Goal: Task Accomplishment & Management: Complete application form

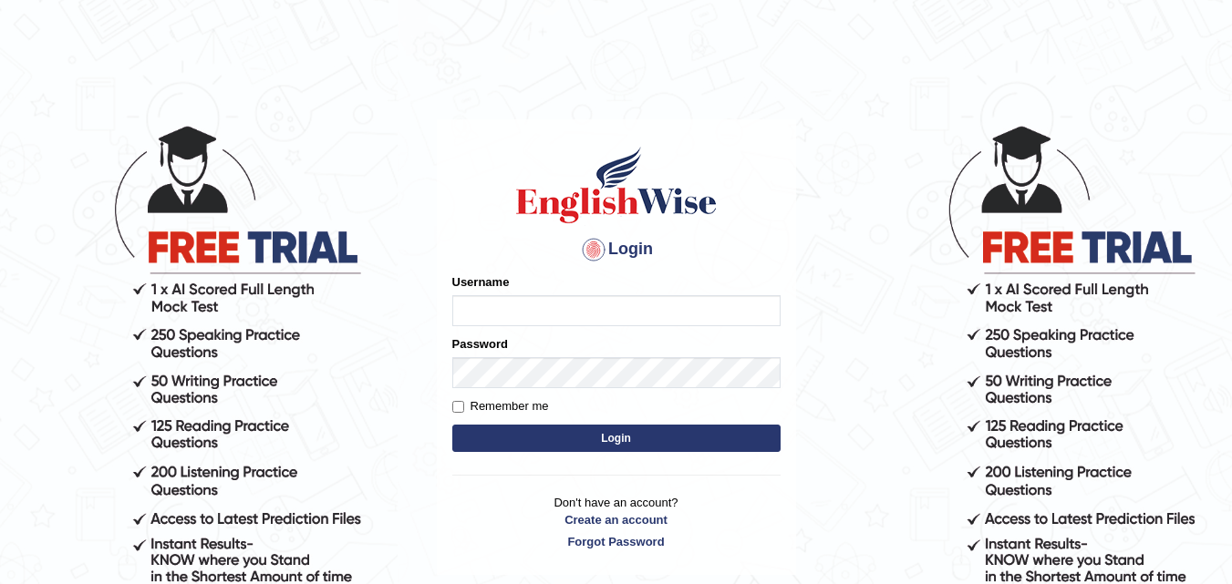
type input "rupali_australia"
click at [574, 441] on button "Login" at bounding box center [616, 438] width 328 height 27
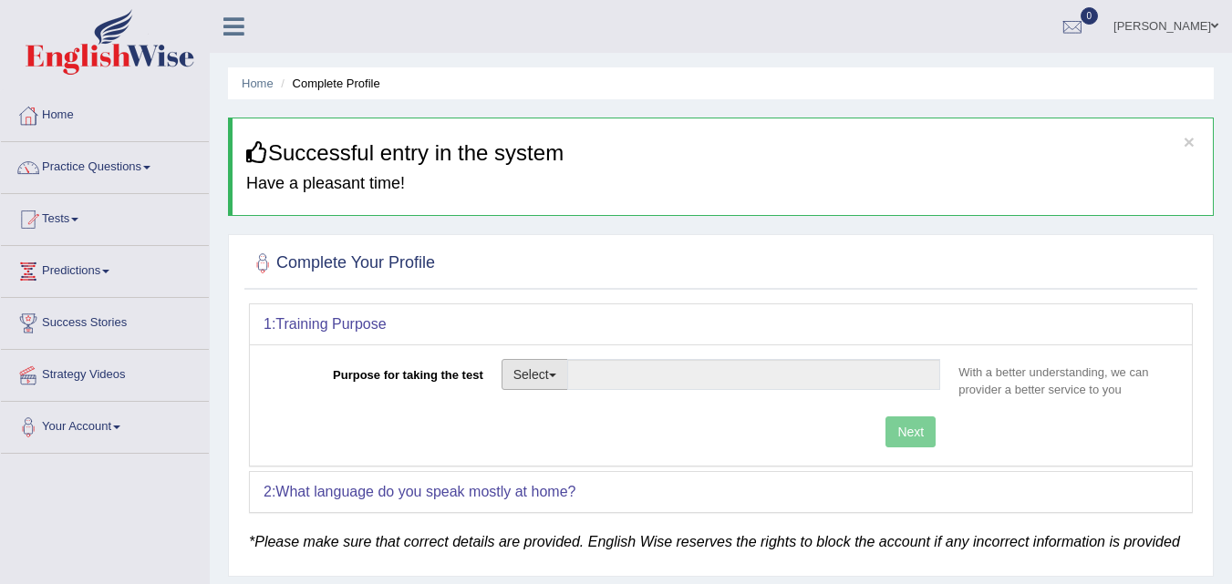
click at [548, 378] on button "Select" at bounding box center [534, 374] width 67 height 31
click at [587, 433] on link "Permanent Residency" at bounding box center [583, 438] width 162 height 24
type input "Permanent Residency"
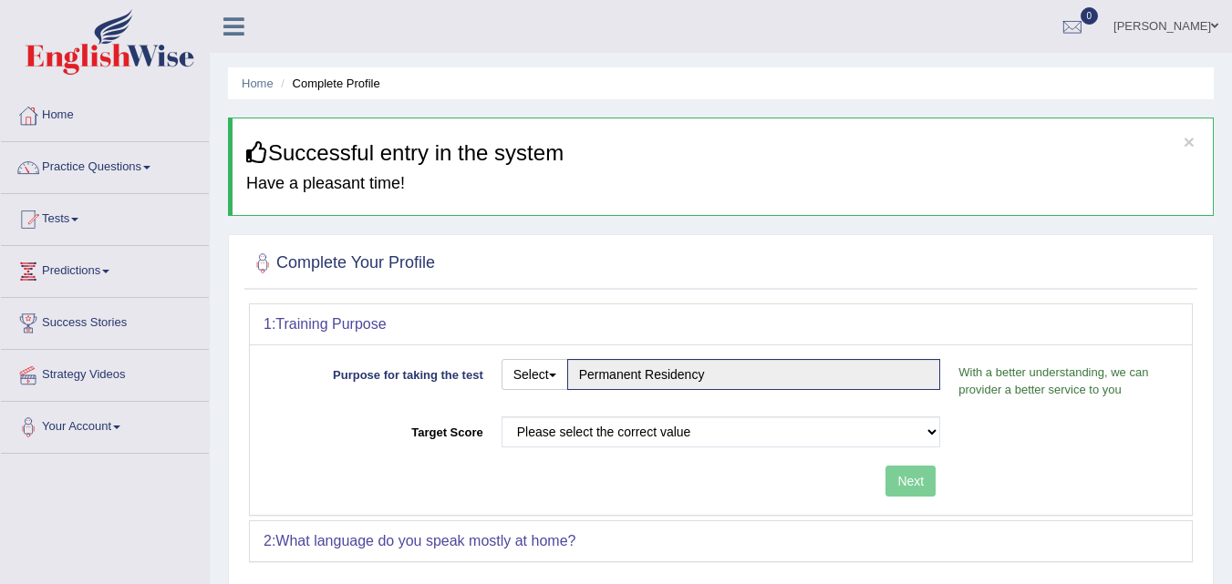
click at [813, 409] on div "Purpose for taking the test Select Student Visa Permanent Residency Nursing Oth…" at bounding box center [721, 430] width 942 height 171
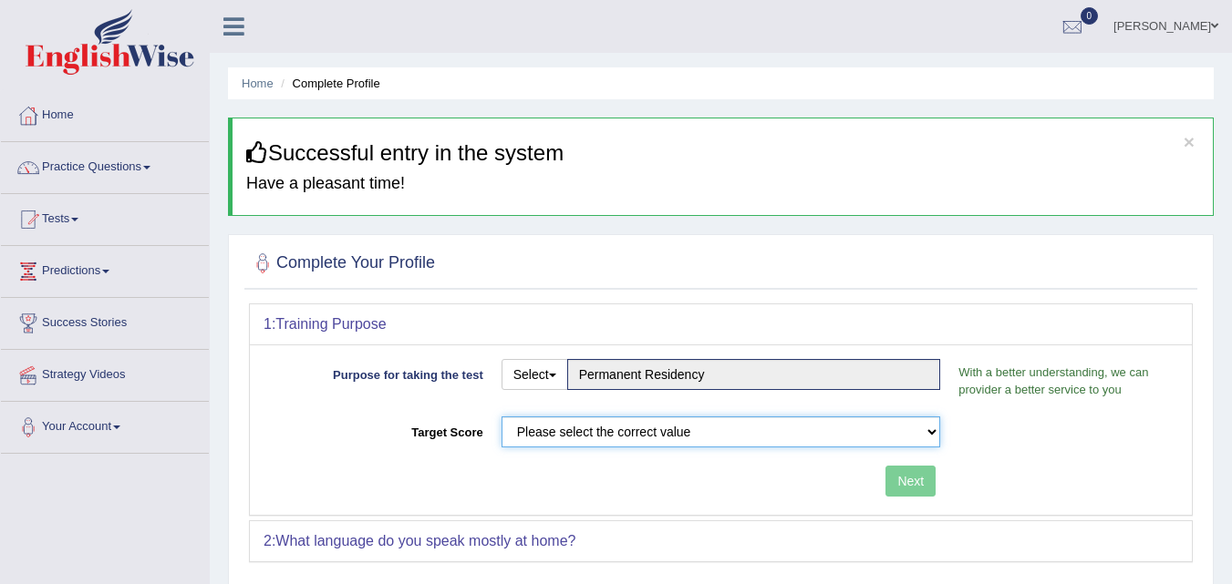
click at [783, 438] on select "Please select the correct value 50 (6 bands) 58 (6.5 bands) 65 (7 bands) 79 (8 …" at bounding box center [720, 432] width 439 height 31
select select "79"
click at [501, 417] on select "Please select the correct value 50 (6 bands) 58 (6.5 bands) 65 (7 bands) 79 (8 …" at bounding box center [720, 432] width 439 height 31
click at [884, 486] on div "Next" at bounding box center [607, 484] width 686 height 36
click at [903, 482] on button "Next" at bounding box center [910, 481] width 50 height 31
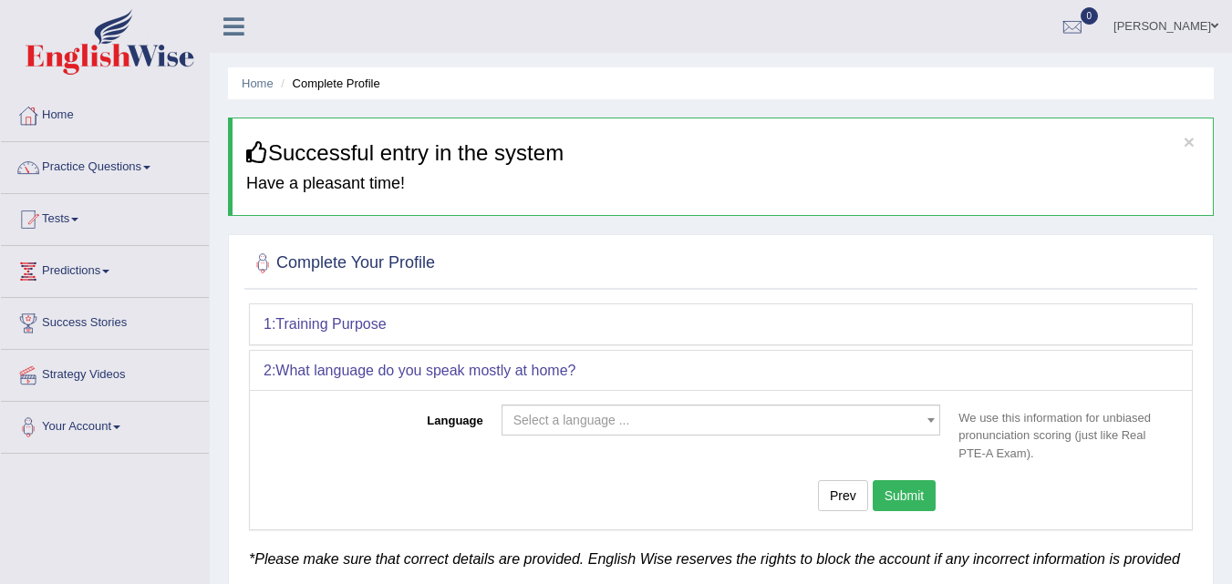
click at [735, 400] on div "Language Select a language ... Afrikaans Albanian Amharic Arabic Armenian Ashan…" at bounding box center [721, 459] width 942 height 139
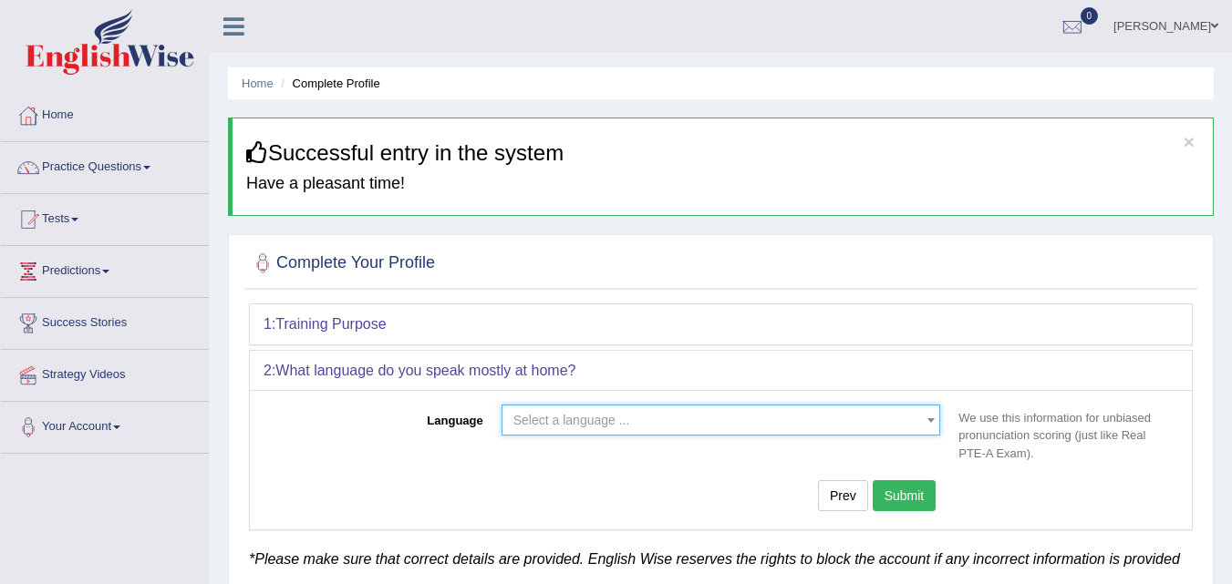
click at [728, 418] on span "Select a language ..." at bounding box center [715, 420] width 405 height 18
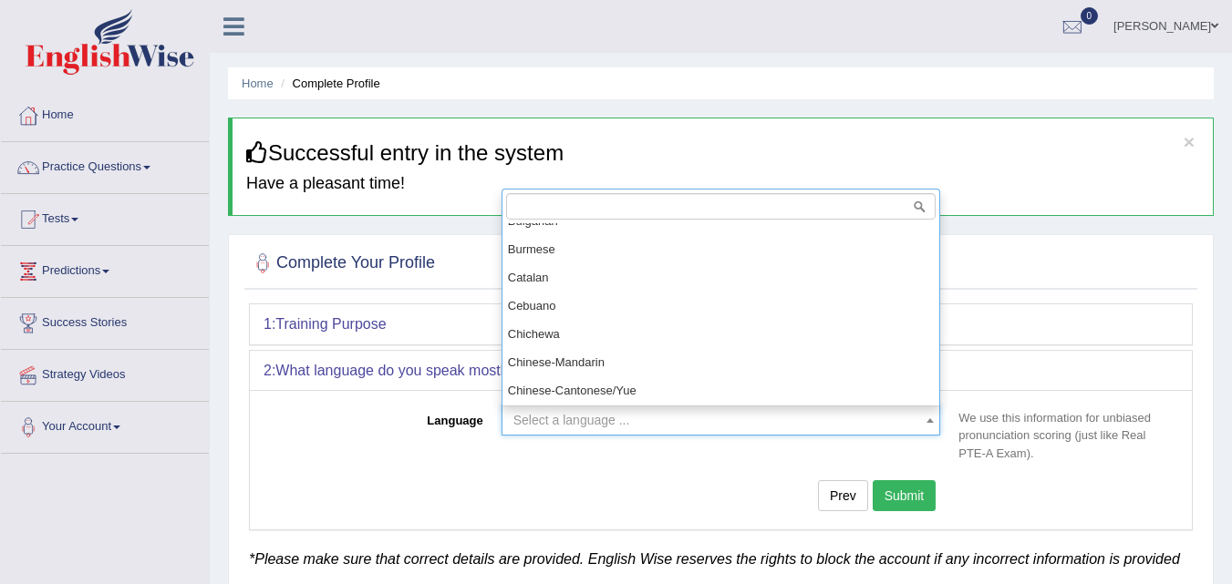
scroll to position [638, 0]
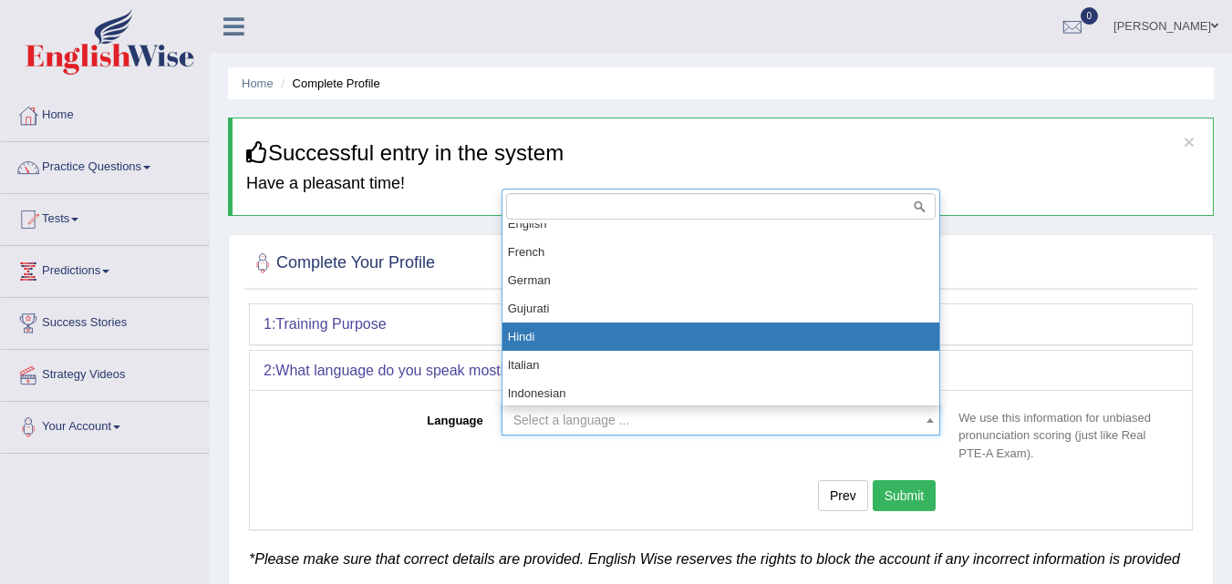
select select "Hindi"
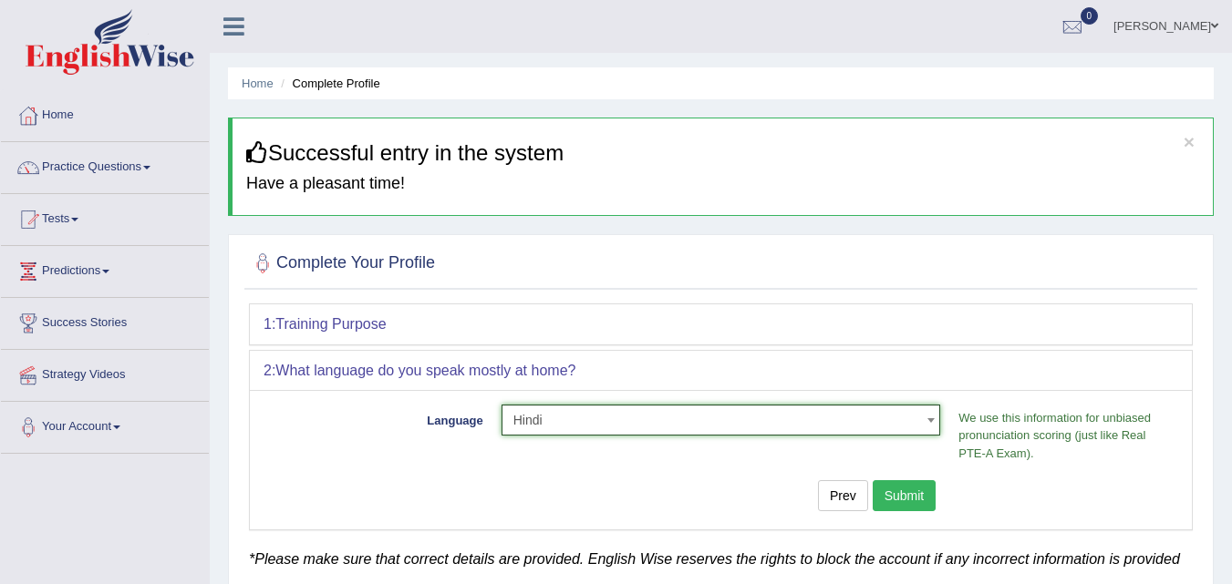
click at [913, 499] on button "Submit" at bounding box center [905, 496] width 64 height 31
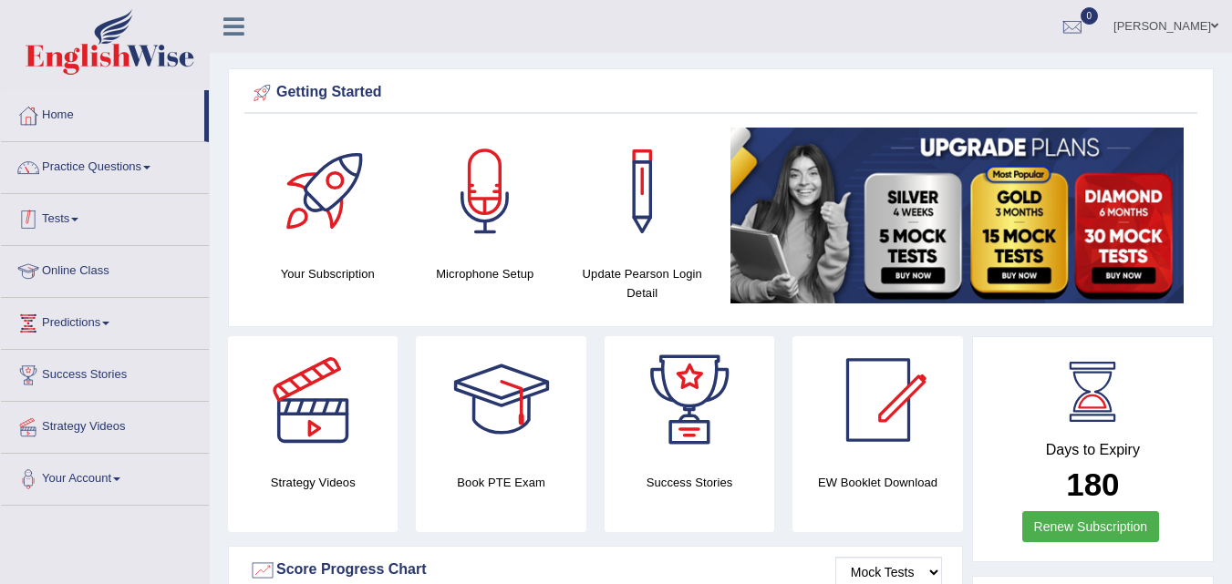
click at [99, 267] on link "Online Class" at bounding box center [105, 269] width 208 height 46
